Goal: Navigation & Orientation: Find specific page/section

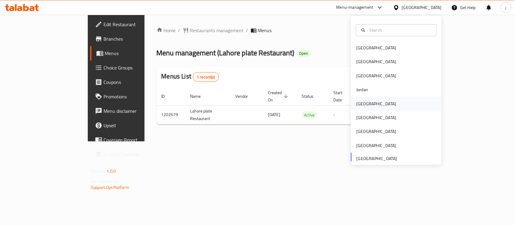
click at [363, 100] on div "[GEOGRAPHIC_DATA]" at bounding box center [375, 104] width 49 height 14
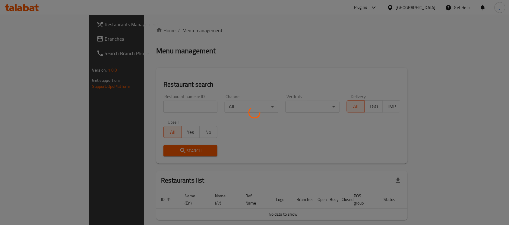
click at [40, 34] on div at bounding box center [254, 112] width 509 height 225
click at [29, 37] on div at bounding box center [254, 112] width 509 height 225
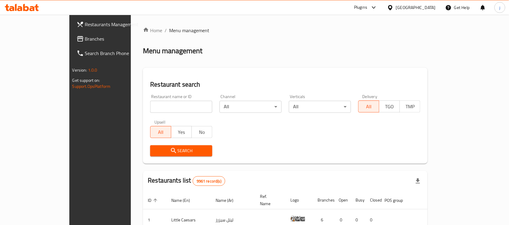
click at [85, 38] on span "Branches" at bounding box center [117, 38] width 65 height 7
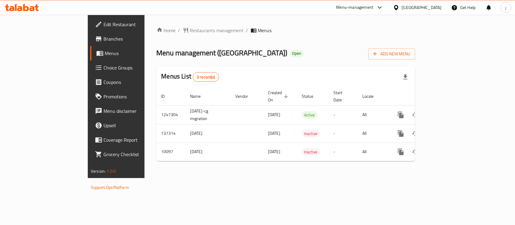
click at [399, 10] on icon at bounding box center [396, 8] width 6 height 6
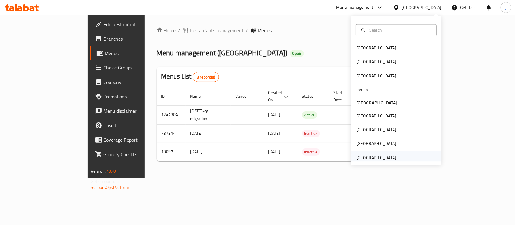
click at [372, 157] on div "[GEOGRAPHIC_DATA]" at bounding box center [376, 158] width 40 height 7
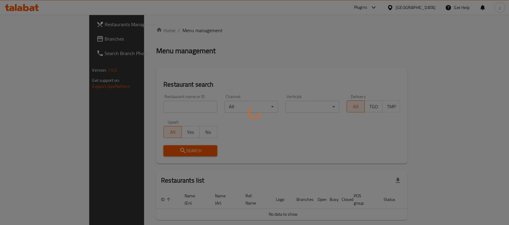
click at [36, 37] on div at bounding box center [254, 112] width 509 height 225
click at [20, 39] on div at bounding box center [254, 112] width 509 height 225
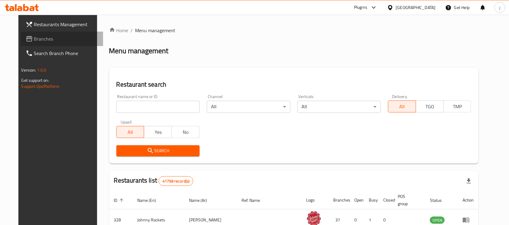
click at [34, 39] on span "Branches" at bounding box center [66, 38] width 65 height 7
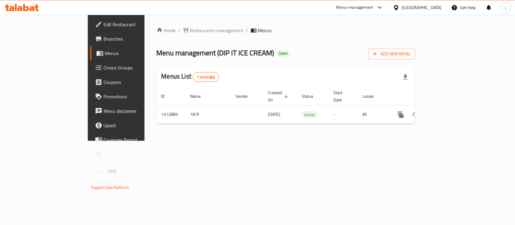
click at [414, 3] on div "[GEOGRAPHIC_DATA]" at bounding box center [417, 7] width 58 height 14
click at [398, 8] on icon at bounding box center [396, 8] width 6 height 6
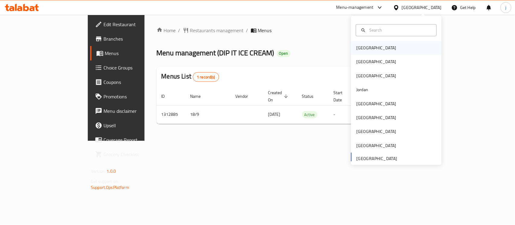
click at [386, 41] on div "[GEOGRAPHIC_DATA]" at bounding box center [396, 48] width 90 height 14
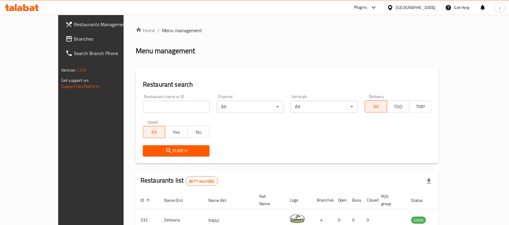
click at [61, 44] on link "Branches" at bounding box center [102, 39] width 83 height 14
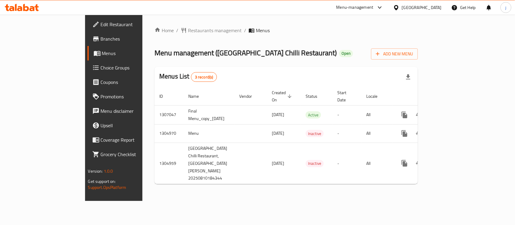
click at [399, 9] on icon at bounding box center [396, 8] width 6 height 6
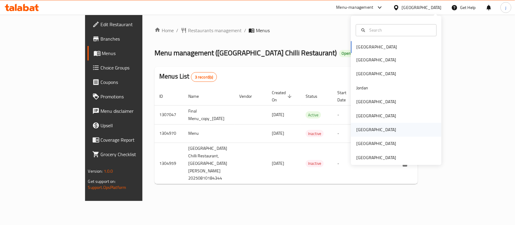
click at [357, 131] on div "[GEOGRAPHIC_DATA]" at bounding box center [376, 130] width 40 height 7
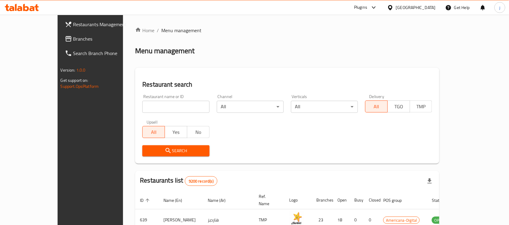
click at [73, 40] on span "Branches" at bounding box center [105, 38] width 65 height 7
